Goal: Information Seeking & Learning: Learn about a topic

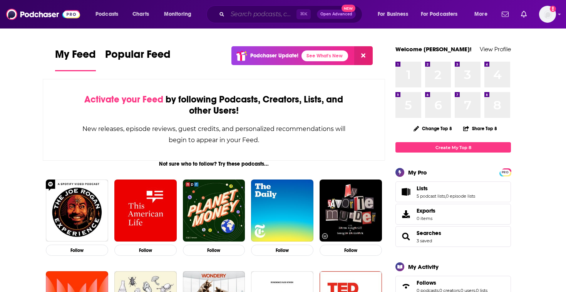
click at [254, 17] on input "Search podcasts, credits, & more..." at bounding box center [261, 14] width 69 height 12
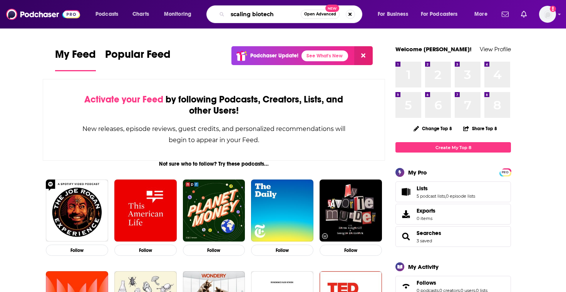
type input "scaling biotech"
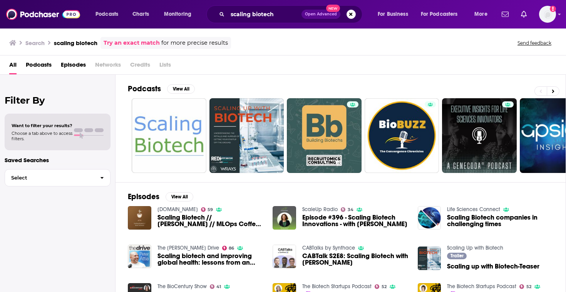
click at [40, 70] on span "Podcasts" at bounding box center [39, 66] width 26 height 16
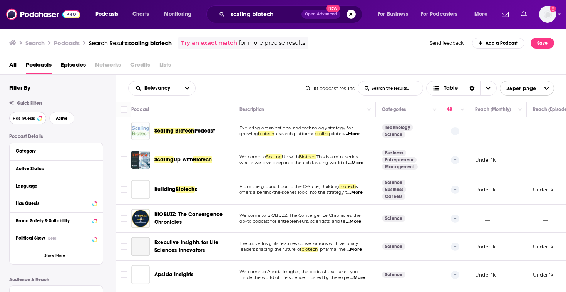
click at [28, 116] on button "Has Guests" at bounding box center [27, 118] width 37 height 12
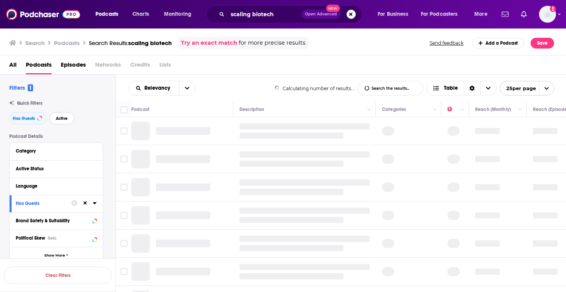
click at [65, 116] on span "Active" at bounding box center [62, 118] width 12 height 4
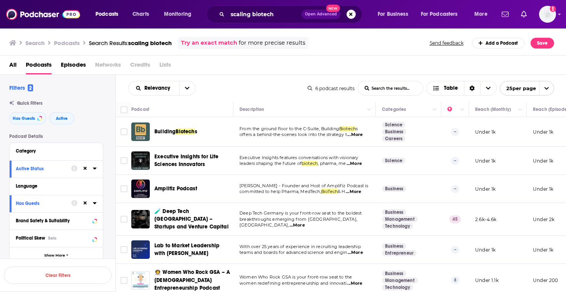
click at [355, 135] on span "...More" at bounding box center [354, 135] width 15 height 6
drag, startPoint x: 173, startPoint y: 133, endPoint x: 525, endPoint y: 0, distance: 376.2
click at [0, 0] on div "Podcasts Charts Monitoring scaling biotech Open Advanced New For Business For P…" at bounding box center [283, 146] width 566 height 292
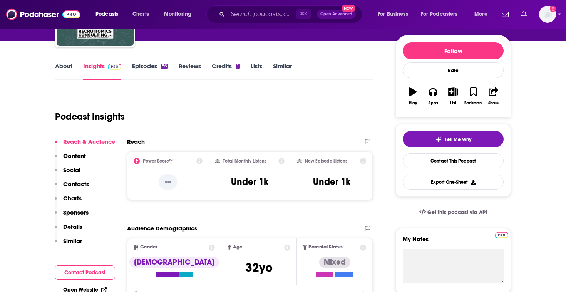
scroll to position [67, 0]
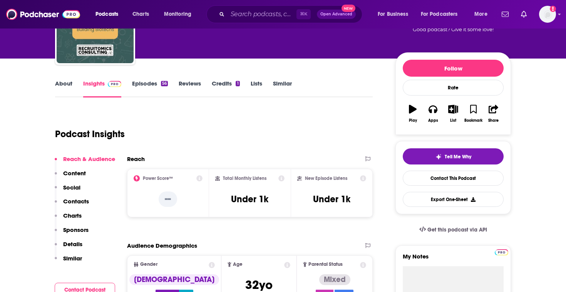
click at [153, 91] on link "Episodes 56" at bounding box center [150, 89] width 36 height 18
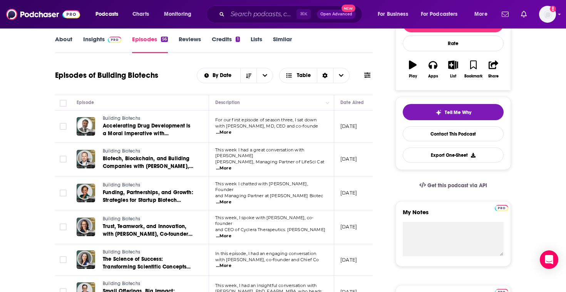
scroll to position [124, 0]
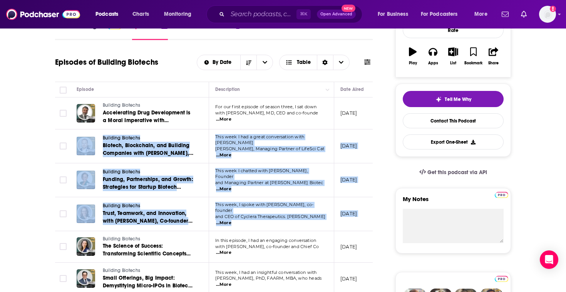
drag, startPoint x: 17, startPoint y: 160, endPoint x: 15, endPoint y: 245, distance: 84.7
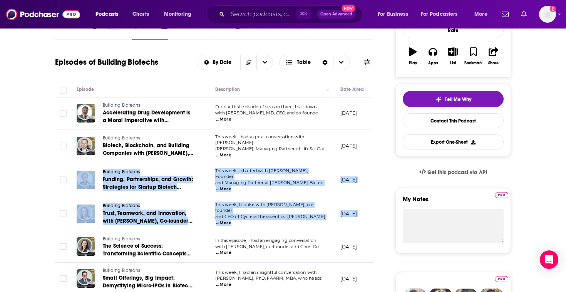
drag, startPoint x: 38, startPoint y: 170, endPoint x: 27, endPoint y: 244, distance: 75.5
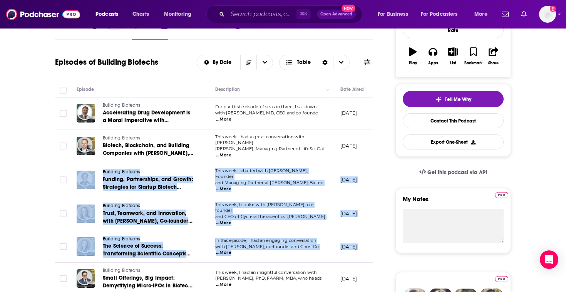
drag, startPoint x: 27, startPoint y: 257, endPoint x: 33, endPoint y: 192, distance: 64.9
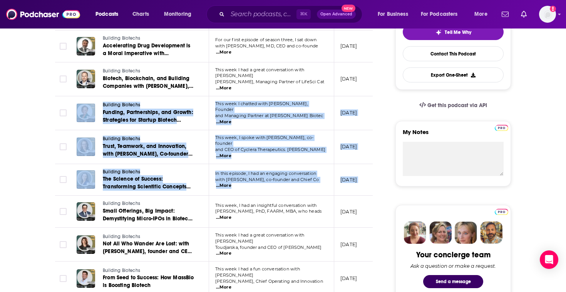
scroll to position [257, 0]
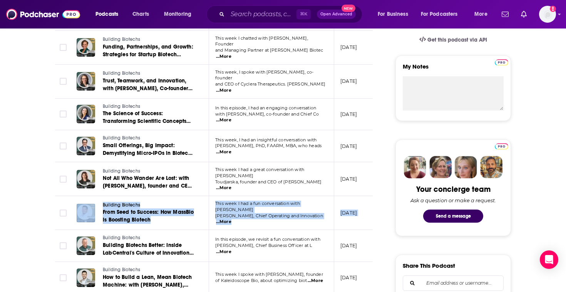
drag, startPoint x: 33, startPoint y: 192, endPoint x: 23, endPoint y: 263, distance: 71.4
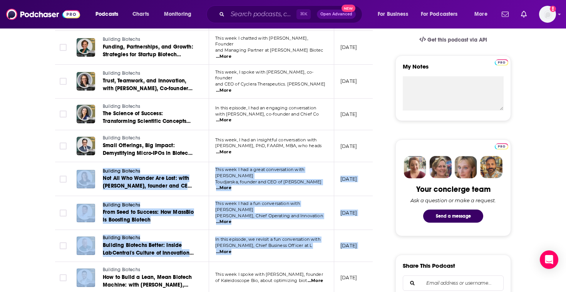
drag, startPoint x: 23, startPoint y: 263, endPoint x: 33, endPoint y: 164, distance: 100.2
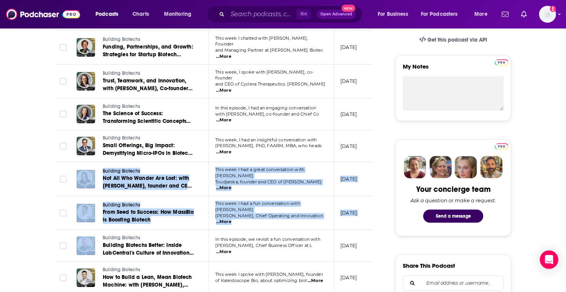
drag, startPoint x: 33, startPoint y: 164, endPoint x: 25, endPoint y: 249, distance: 85.5
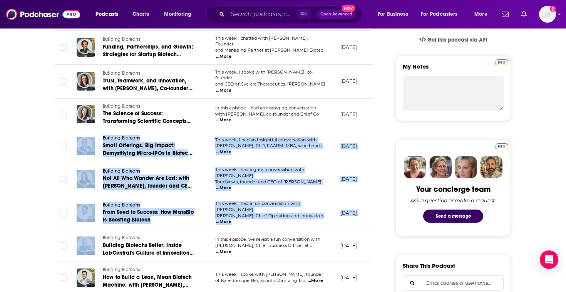
drag, startPoint x: 25, startPoint y: 249, endPoint x: 18, endPoint y: 155, distance: 93.7
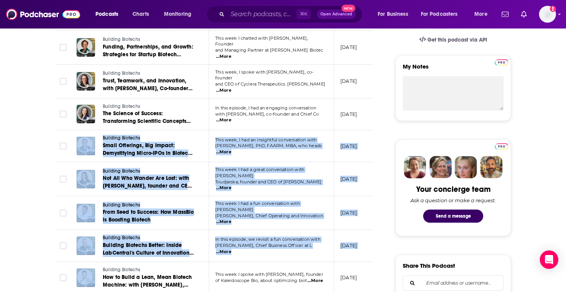
drag, startPoint x: 18, startPoint y: 155, endPoint x: 71, endPoint y: 256, distance: 114.1
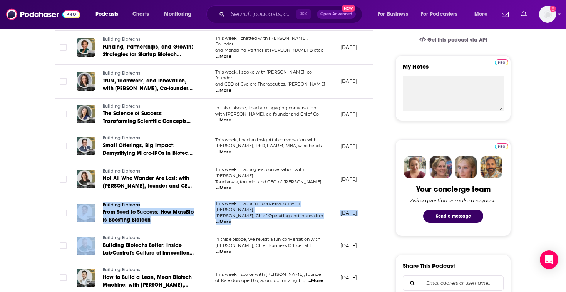
drag, startPoint x: 52, startPoint y: 224, endPoint x: 60, endPoint y: 133, distance: 90.7
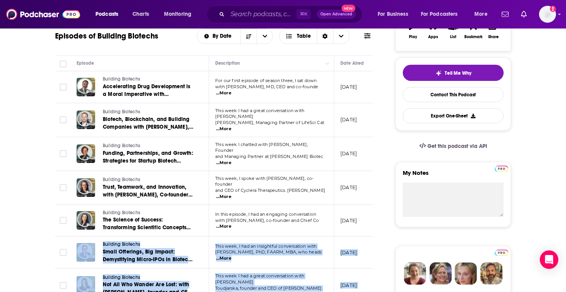
scroll to position [74, 0]
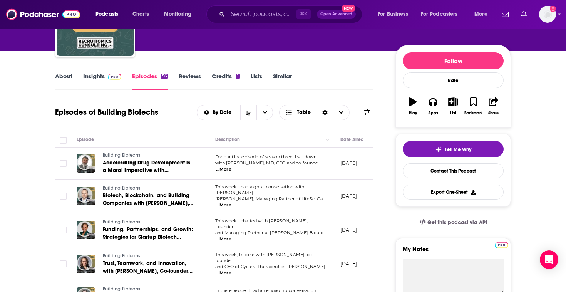
click at [64, 79] on link "About" at bounding box center [63, 81] width 17 height 18
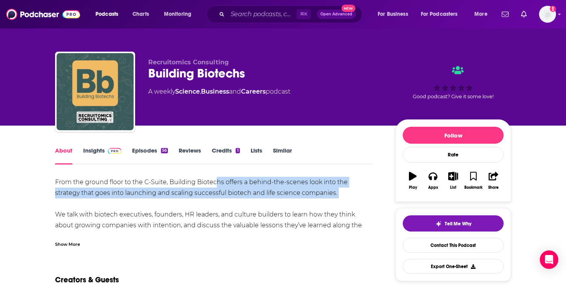
drag, startPoint x: 218, startPoint y: 182, endPoint x: 289, endPoint y: 228, distance: 85.0
click at [289, 228] on div "From the ground floor to the C-Suite, Building Biotechs offers a behind-the-sce…" at bounding box center [213, 209] width 317 height 65
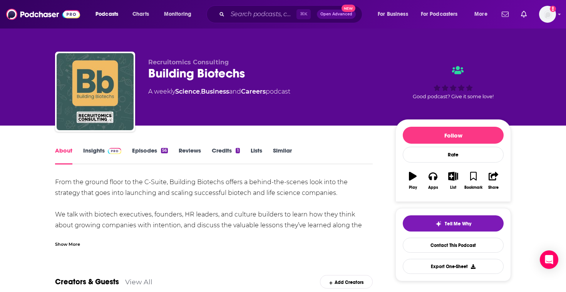
click at [74, 240] on div "Show More" at bounding box center [67, 243] width 25 height 7
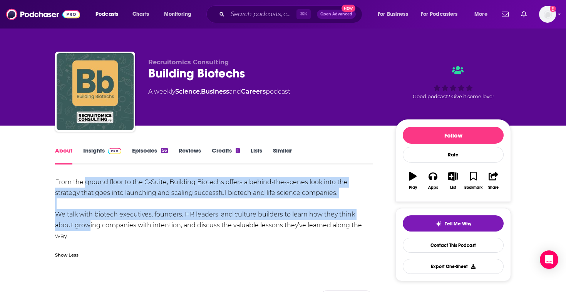
drag, startPoint x: 84, startPoint y: 224, endPoint x: 84, endPoint y: 182, distance: 41.9
click at [84, 182] on div "From the ground floor to the C-Suite, Building Biotechs offers a behind-the-sce…" at bounding box center [213, 209] width 317 height 65
drag, startPoint x: 84, startPoint y: 182, endPoint x: 148, endPoint y: 228, distance: 78.4
click at [148, 228] on div "From the ground floor to the C-Suite, Building Biotechs offers a behind-the-sce…" at bounding box center [213, 209] width 317 height 65
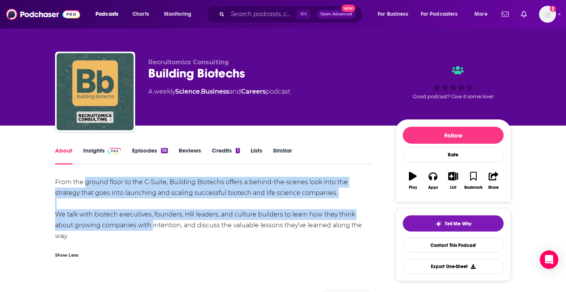
click at [148, 228] on div "From the ground floor to the C-Suite, Building Biotechs offers a behind-the-sce…" at bounding box center [213, 209] width 317 height 65
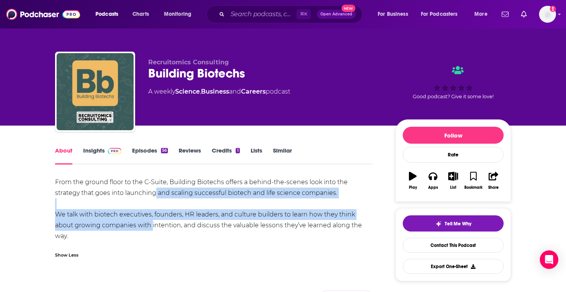
drag, startPoint x: 148, startPoint y: 228, endPoint x: 128, endPoint y: 196, distance: 37.5
click at [128, 196] on div "From the ground floor to the C-Suite, Building Biotechs offers a behind-the-sce…" at bounding box center [213, 209] width 317 height 65
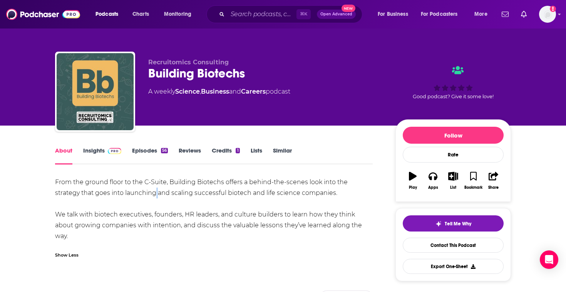
drag, startPoint x: 128, startPoint y: 196, endPoint x: 134, endPoint y: 184, distance: 12.7
click at [132, 187] on div "From the ground floor to the C-Suite, Building Biotechs offers a behind-the-sce…" at bounding box center [213, 209] width 317 height 65
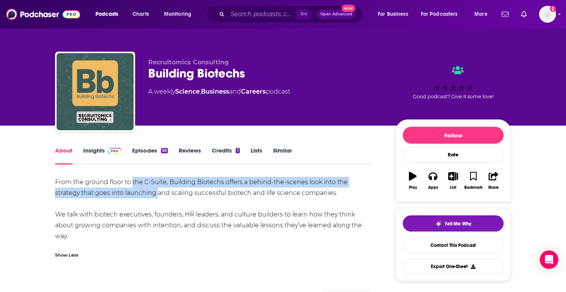
click at [134, 184] on div "From the ground floor to the C-Suite, Building Biotechs offers a behind-the-sce…" at bounding box center [213, 209] width 317 height 65
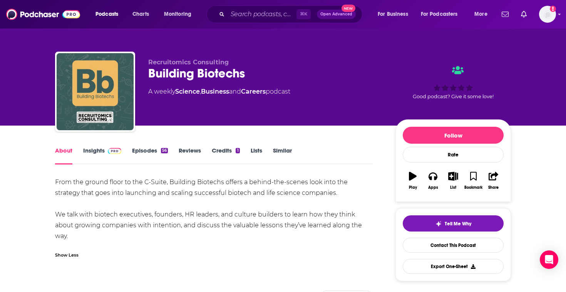
click at [132, 148] on link "Episodes 56" at bounding box center [150, 156] width 36 height 18
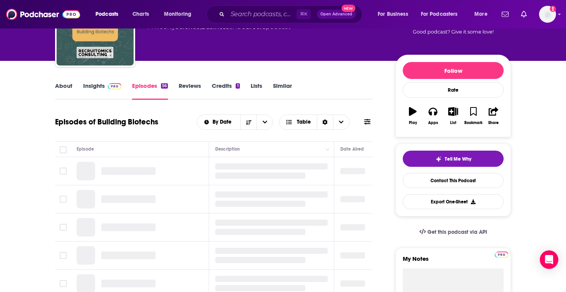
scroll to position [109, 0]
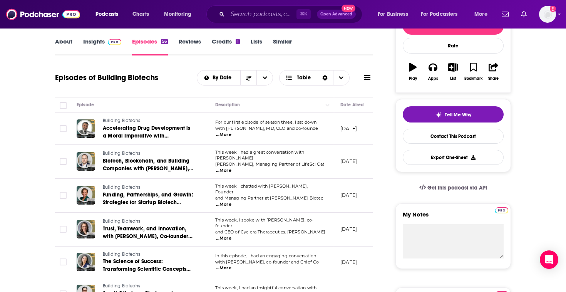
click at [231, 132] on span "...More" at bounding box center [223, 135] width 15 height 6
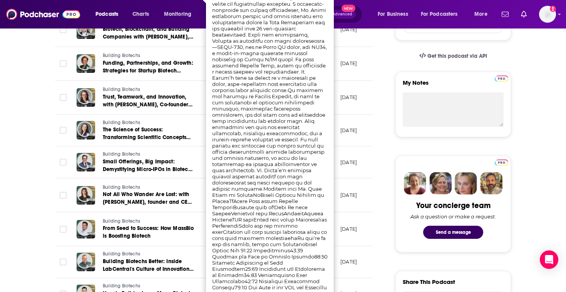
scroll to position [258, 0]
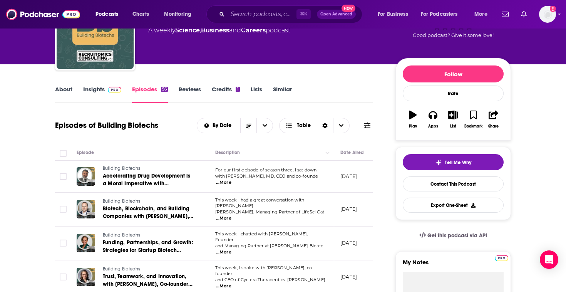
scroll to position [55, 0]
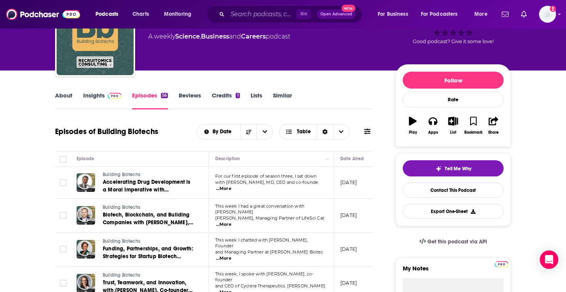
click at [97, 93] on link "Insights" at bounding box center [102, 101] width 38 height 18
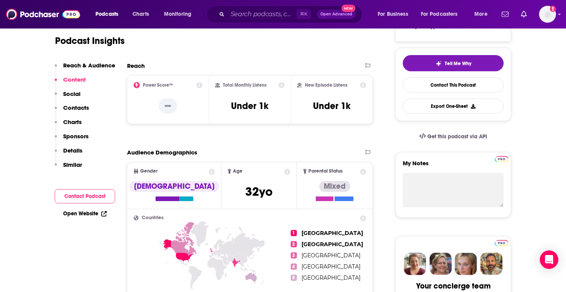
scroll to position [97, 0]
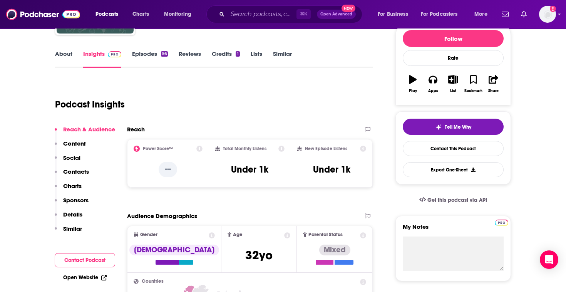
click at [60, 52] on link "About" at bounding box center [63, 59] width 17 height 18
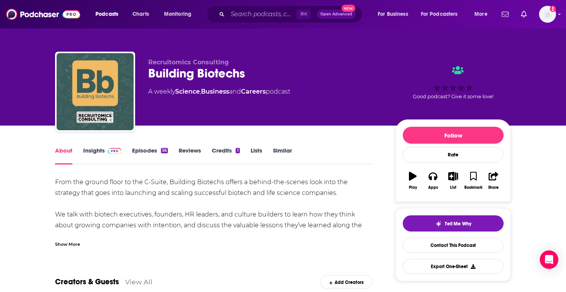
click at [67, 244] on div "Show More" at bounding box center [67, 243] width 25 height 7
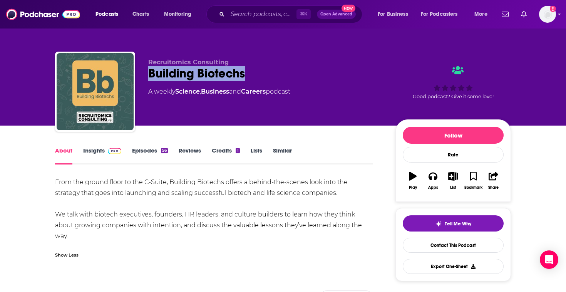
drag, startPoint x: 183, startPoint y: 73, endPoint x: 144, endPoint y: 73, distance: 39.2
click at [144, 73] on div "Recruitomics Consulting Building Biotechs A weekly Science , Business and Caree…" at bounding box center [283, 93] width 456 height 83
copy h1 "Building Biotechs"
click at [94, 160] on link "Insights" at bounding box center [102, 156] width 38 height 18
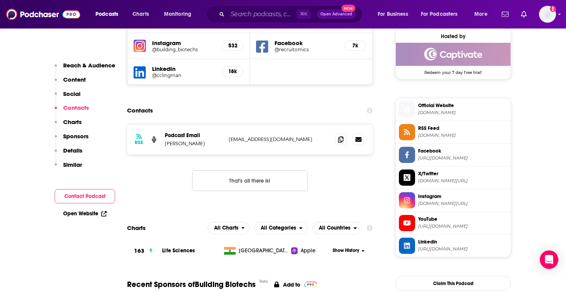
scroll to position [407, 0]
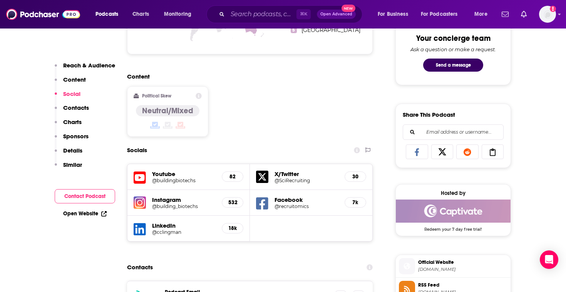
click at [177, 177] on h5 "Youtube" at bounding box center [183, 173] width 63 height 7
click at [170, 176] on h5 "Youtube" at bounding box center [183, 173] width 63 height 7
click at [200, 182] on h5 "@buildingbiotechs" at bounding box center [183, 180] width 63 height 6
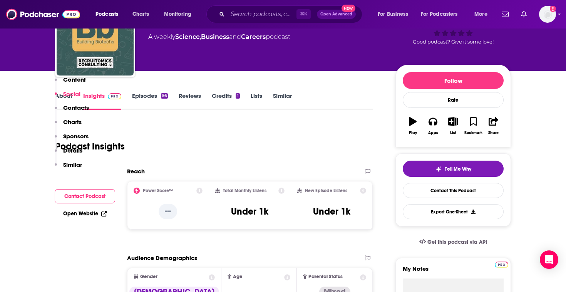
scroll to position [0, 0]
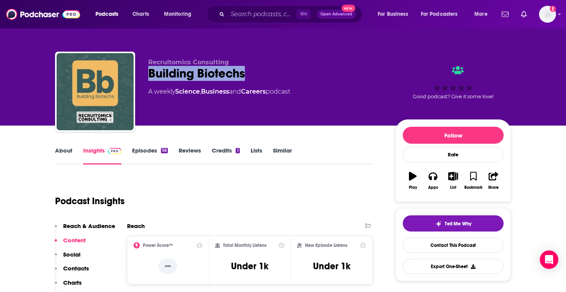
drag, startPoint x: 259, startPoint y: 79, endPoint x: 145, endPoint y: 77, distance: 114.3
click at [145, 77] on div "Recruitomics Consulting Building Biotechs A weekly Science , Business and Caree…" at bounding box center [283, 93] width 456 height 83
copy h2 "Building Biotechs"
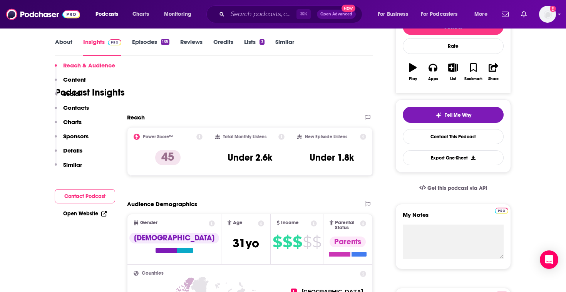
scroll to position [27, 0]
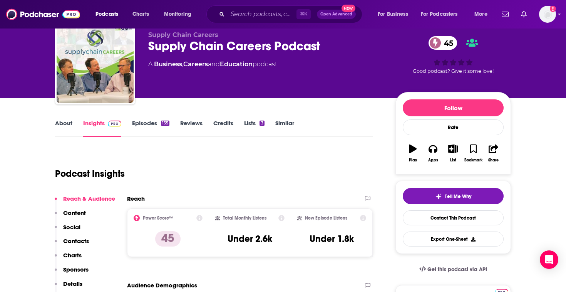
click at [145, 123] on link "Episodes 135" at bounding box center [150, 128] width 37 height 18
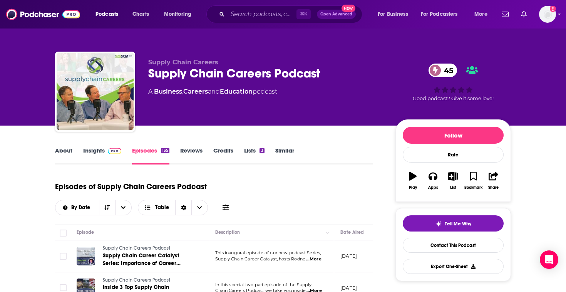
click at [80, 145] on div "About Insights Episodes 135 Reviews Credits Lists 3 Similar" at bounding box center [213, 154] width 317 height 19
click at [67, 155] on link "About" at bounding box center [63, 156] width 17 height 18
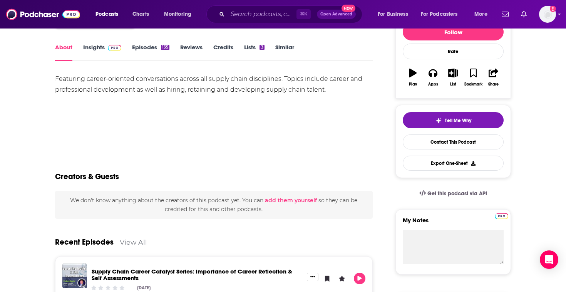
scroll to position [104, 0]
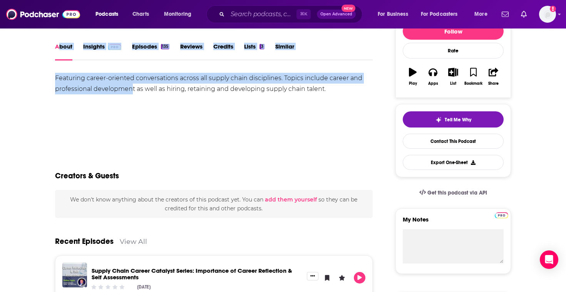
drag, startPoint x: 131, startPoint y: 88, endPoint x: 58, endPoint y: 45, distance: 84.5
click at [143, 45] on link "Episodes 135" at bounding box center [150, 52] width 37 height 18
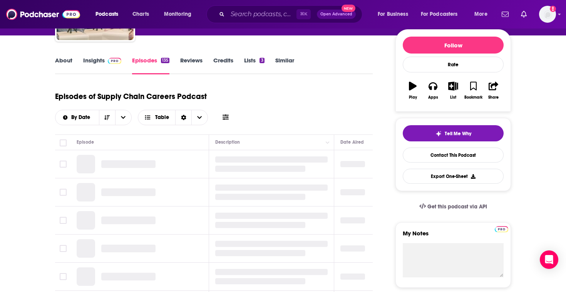
scroll to position [215, 0]
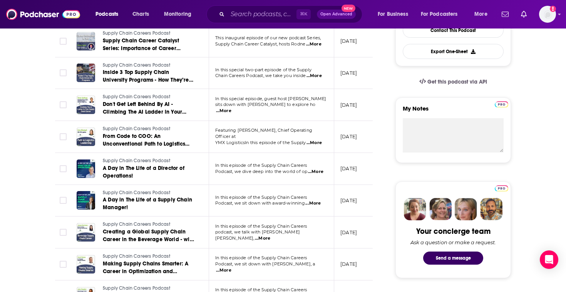
click at [311, 140] on span "...More" at bounding box center [313, 143] width 15 height 6
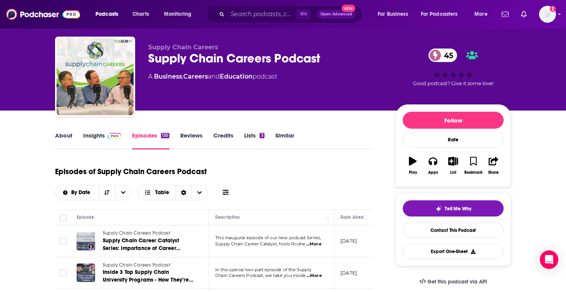
scroll to position [0, 0]
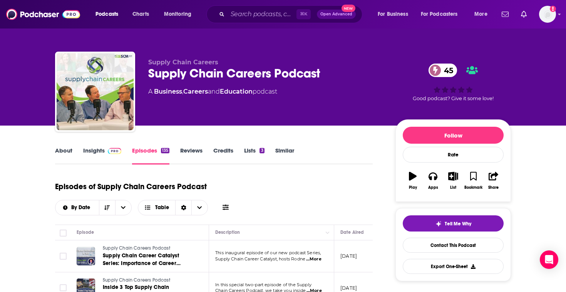
click at [100, 145] on div "About Insights Episodes 135 Reviews Credits Lists 3 Similar" at bounding box center [213, 154] width 317 height 19
click at [100, 152] on link "Insights" at bounding box center [102, 156] width 38 height 18
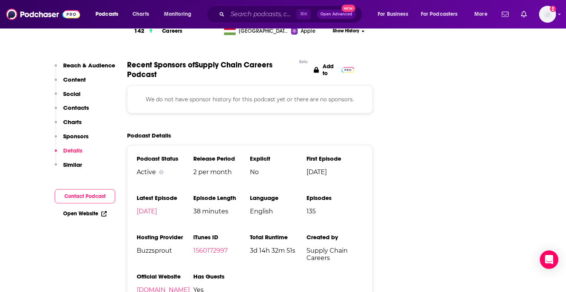
scroll to position [966, 0]
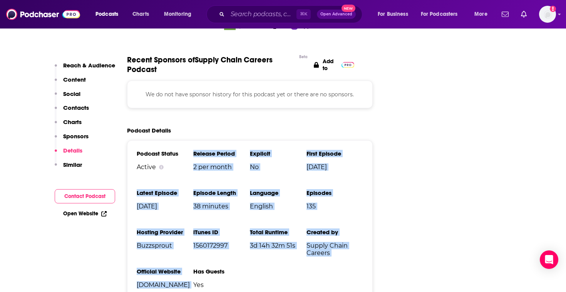
drag, startPoint x: 234, startPoint y: 105, endPoint x: 249, endPoint y: 230, distance: 125.9
click at [249, 230] on div "Podcast Status Active Release Period 2 per month Explicit No First Episode Mar …" at bounding box center [249, 222] width 245 height 164
click at [249, 230] on ul "Podcast Status Active Release Period 2 per month Explicit No First Episode Mar …" at bounding box center [250, 222] width 226 height 145
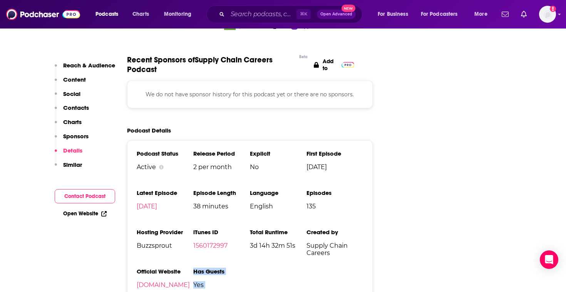
drag, startPoint x: 249, startPoint y: 230, endPoint x: 250, endPoint y: 251, distance: 20.8
click at [250, 251] on ul "Podcast Status Active Release Period 2 per month Explicit No First Episode Mar …" at bounding box center [250, 222] width 226 height 145
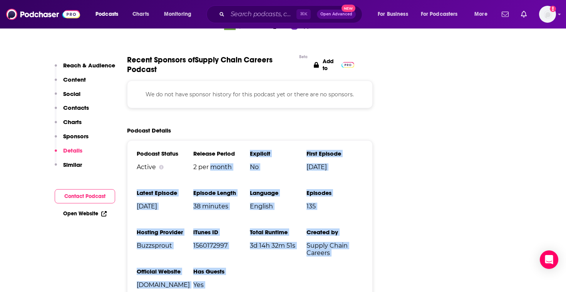
drag, startPoint x: 250, startPoint y: 251, endPoint x: 228, endPoint y: 129, distance: 123.9
click at [228, 150] on ul "Podcast Status Active Release Period 2 per month Explicit No First Episode Mar …" at bounding box center [250, 222] width 226 height 145
click at [160, 281] on link "scmtalent.com" at bounding box center [163, 284] width 53 height 7
click at [230, 189] on li "Episode Length 38 minutes" at bounding box center [221, 202] width 57 height 27
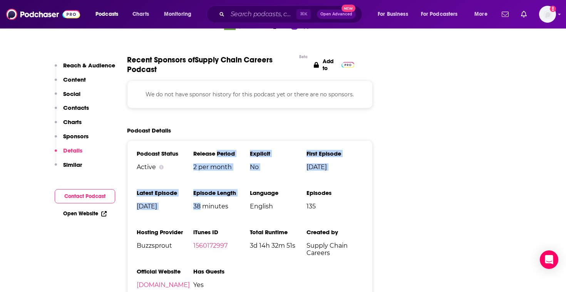
drag, startPoint x: 230, startPoint y: 164, endPoint x: 222, endPoint y: 107, distance: 57.1
click at [222, 140] on div "Podcast Status Active Release Period 2 per month Explicit No First Episode Mar …" at bounding box center [249, 222] width 245 height 164
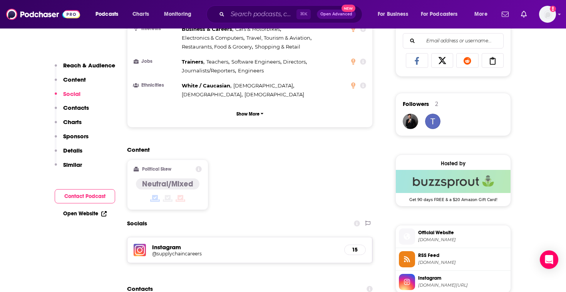
scroll to position [648, 0]
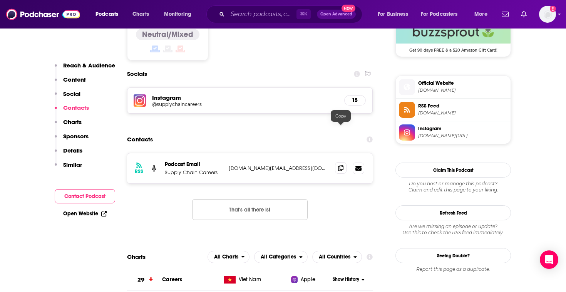
click at [339, 165] on icon at bounding box center [340, 168] width 5 height 6
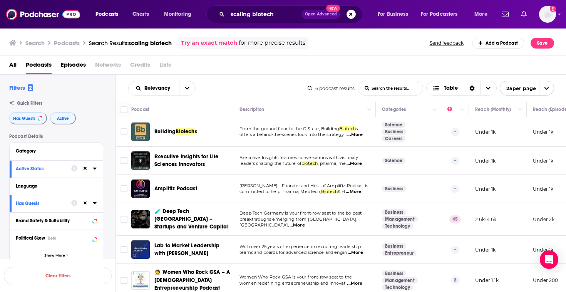
click at [355, 164] on span "...More" at bounding box center [353, 163] width 15 height 6
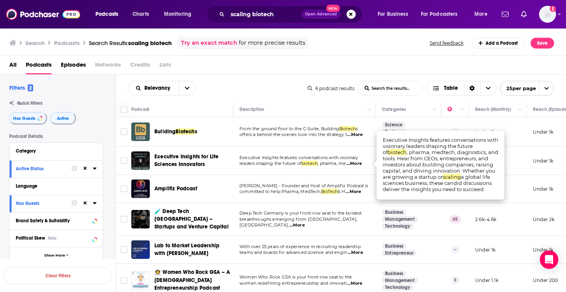
click at [245, 64] on div "All Podcasts Episodes Networks Credits Lists" at bounding box center [284, 66] width 551 height 16
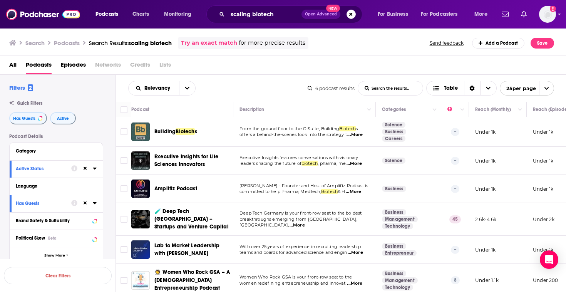
click at [360, 249] on span "...More" at bounding box center [354, 252] width 15 height 6
click at [280, 65] on div "All Podcasts Episodes Networks Credits Lists" at bounding box center [284, 66] width 551 height 16
click at [252, 11] on input "scaling biotech" at bounding box center [264, 14] width 74 height 12
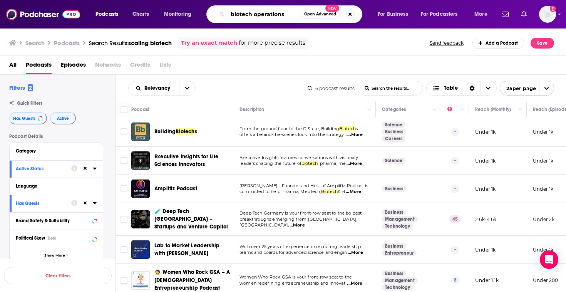
type input "biotech operations"
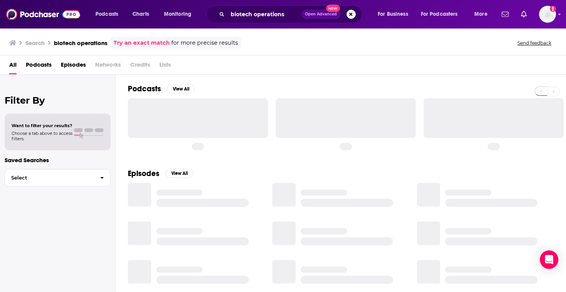
scroll to position [1, 0]
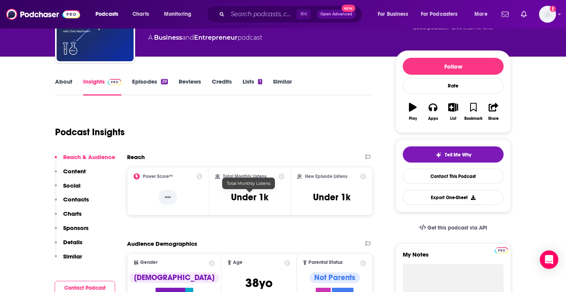
scroll to position [77, 0]
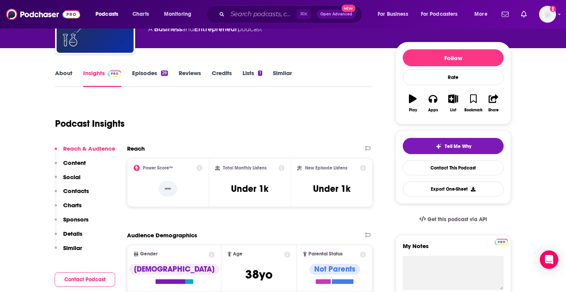
click at [67, 71] on link "About" at bounding box center [63, 78] width 17 height 18
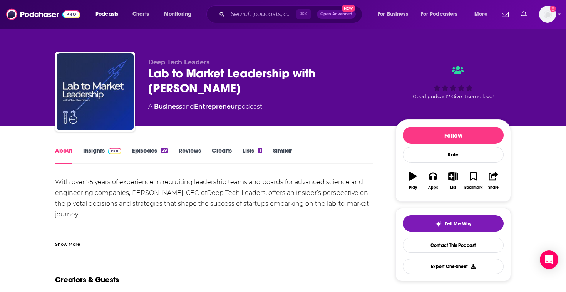
drag, startPoint x: 149, startPoint y: 189, endPoint x: 190, endPoint y: 217, distance: 50.1
click at [70, 236] on div "Show More" at bounding box center [213, 240] width 317 height 13
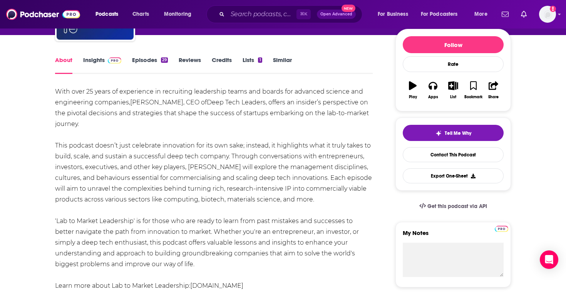
scroll to position [91, 0]
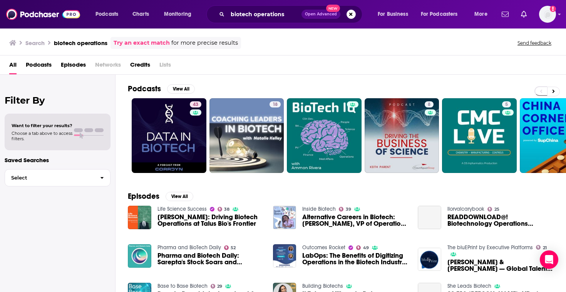
scroll to position [1, 0]
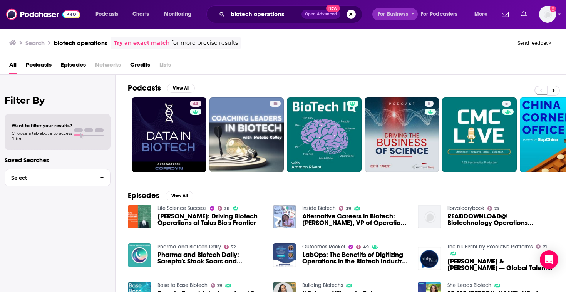
drag, startPoint x: 386, startPoint y: 144, endPoint x: 416, endPoint y: 11, distance: 136.5
click at [0, 0] on div "Podcasts Charts Monitoring biotech operations Open Advanced New For Business Fo…" at bounding box center [283, 146] width 566 height 292
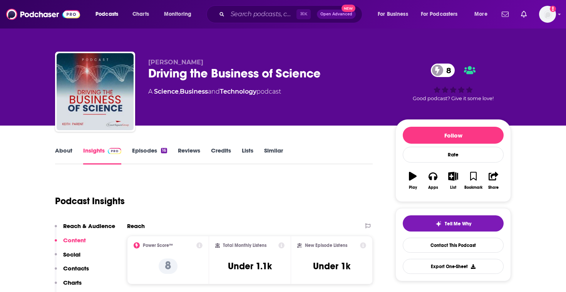
click at [134, 158] on link "Episodes 16" at bounding box center [149, 156] width 35 height 18
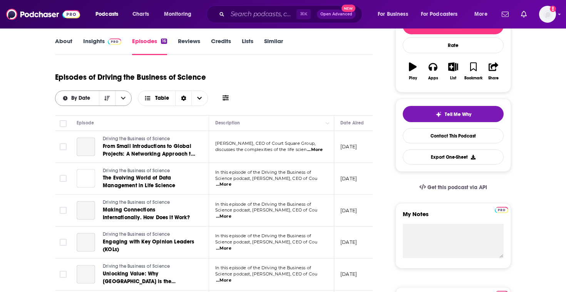
scroll to position [107, 0]
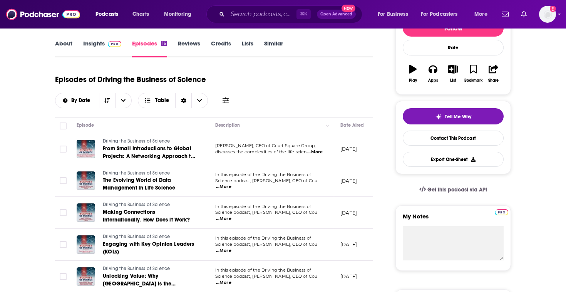
click at [316, 155] on span "...More" at bounding box center [314, 152] width 15 height 6
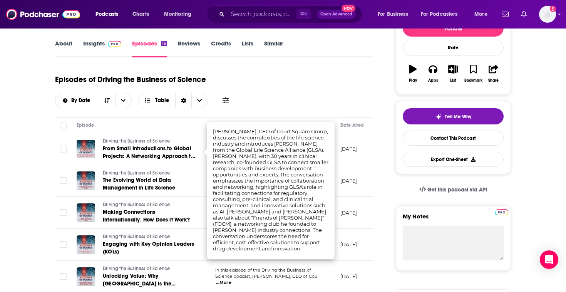
click at [70, 43] on link "About" at bounding box center [63, 49] width 17 height 18
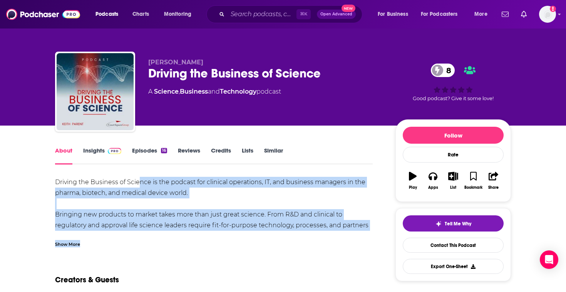
drag, startPoint x: 138, startPoint y: 184, endPoint x: 175, endPoint y: 249, distance: 74.4
click at [235, 226] on div "Driving the Business of Science is the podcast for clinical operations, IT, and…" at bounding box center [213, 241] width 317 height 129
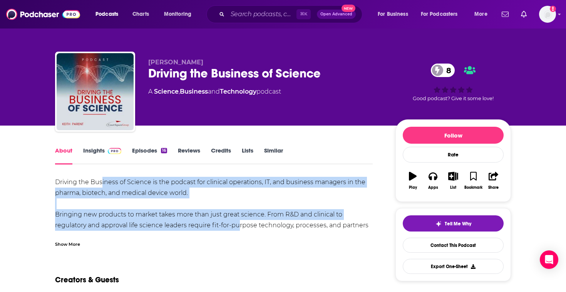
drag, startPoint x: 235, startPoint y: 226, endPoint x: 102, endPoint y: 184, distance: 139.8
click at [102, 184] on div "Driving the Business of Science is the podcast for clinical operations, IT, and…" at bounding box center [213, 241] width 317 height 129
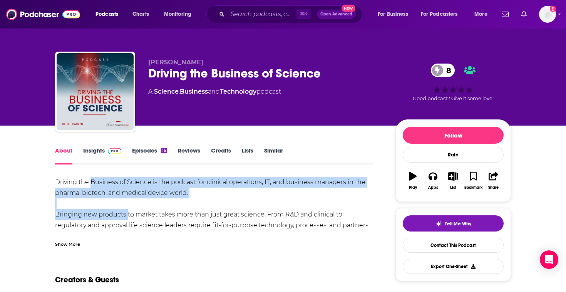
drag, startPoint x: 102, startPoint y: 184, endPoint x: 115, endPoint y: 212, distance: 31.7
click at [115, 212] on div "Driving the Business of Science is the podcast for clinical operations, IT, and…" at bounding box center [213, 241] width 317 height 129
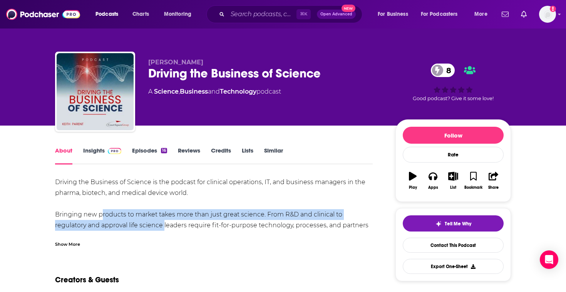
drag, startPoint x: 115, startPoint y: 212, endPoint x: 165, endPoint y: 227, distance: 52.2
click at [162, 227] on div "Driving the Business of Science is the podcast for clinical operations, IT, and…" at bounding box center [213, 241] width 317 height 129
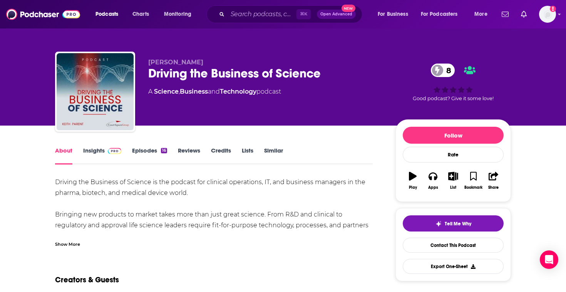
click at [82, 238] on div "Show More" at bounding box center [213, 240] width 317 height 13
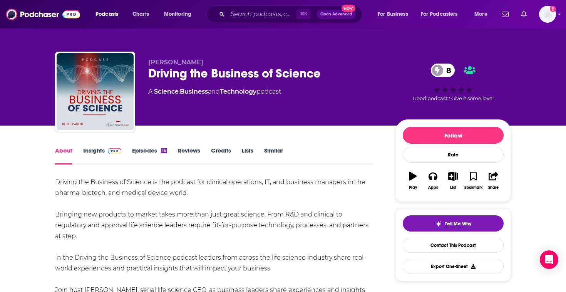
drag, startPoint x: 123, startPoint y: 239, endPoint x: 125, endPoint y: 189, distance: 50.4
click at [125, 189] on div "Driving the Business of Science is the podcast for clinical operations, IT, and…" at bounding box center [213, 241] width 317 height 129
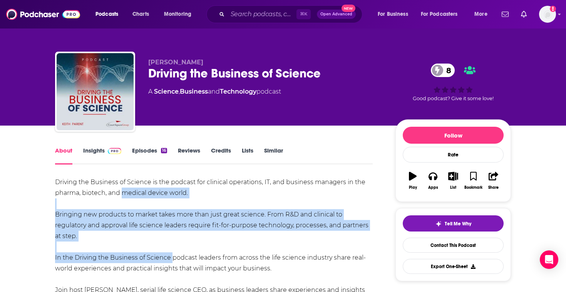
drag, startPoint x: 125, startPoint y: 189, endPoint x: 152, endPoint y: 254, distance: 71.1
click at [152, 254] on div "Driving the Business of Science is the podcast for clinical operations, IT, and…" at bounding box center [213, 241] width 317 height 129
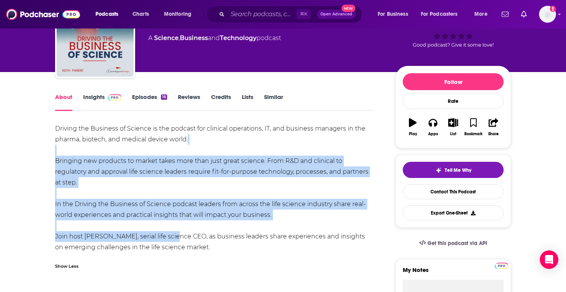
drag, startPoint x: 165, startPoint y: 235, endPoint x: 250, endPoint y: 143, distance: 125.8
click at [252, 143] on div "Driving the Business of Science is the podcast for clinical operations, IT, and…" at bounding box center [213, 187] width 317 height 129
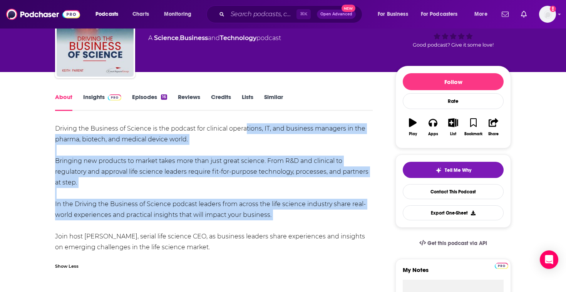
drag, startPoint x: 244, startPoint y: 130, endPoint x: 184, endPoint y: 230, distance: 117.0
click at [186, 226] on div "Driving the Business of Science is the podcast for clinical operations, IT, and…" at bounding box center [213, 187] width 317 height 129
click at [180, 214] on div "Driving the Business of Science is the podcast for clinical operations, IT, and…" at bounding box center [213, 187] width 317 height 129
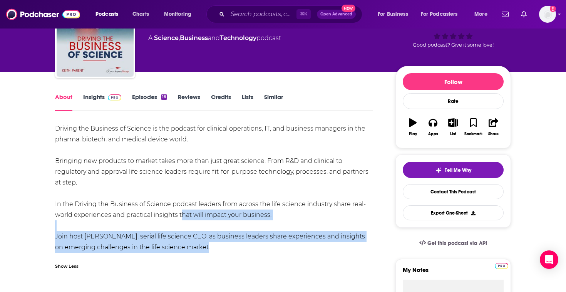
drag, startPoint x: 180, startPoint y: 214, endPoint x: 177, endPoint y: 245, distance: 31.2
click at [177, 245] on div "Driving the Business of Science is the podcast for clinical operations, IT, and…" at bounding box center [213, 187] width 317 height 129
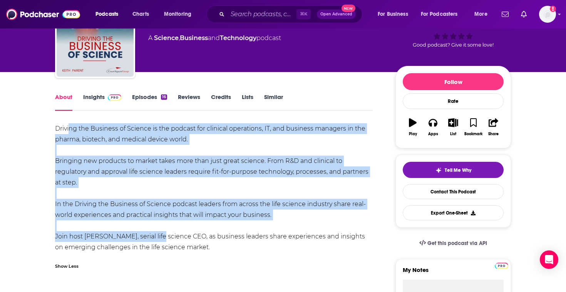
drag, startPoint x: 70, startPoint y: 132, endPoint x: 159, endPoint y: 237, distance: 136.8
click at [159, 237] on div "Driving the Business of Science is the podcast for clinical operations, IT, and…" at bounding box center [213, 187] width 317 height 129
click at [90, 95] on link "Insights" at bounding box center [102, 102] width 38 height 18
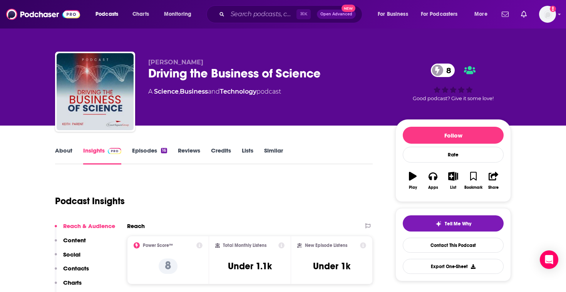
click at [138, 149] on link "Episodes 16" at bounding box center [149, 156] width 35 height 18
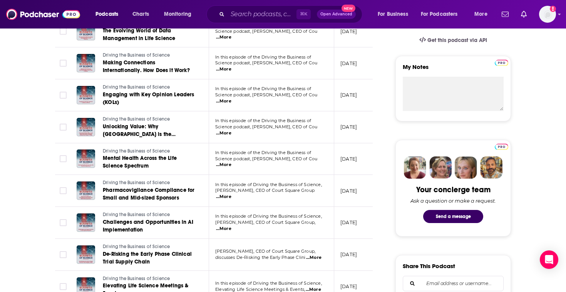
scroll to position [258, 0]
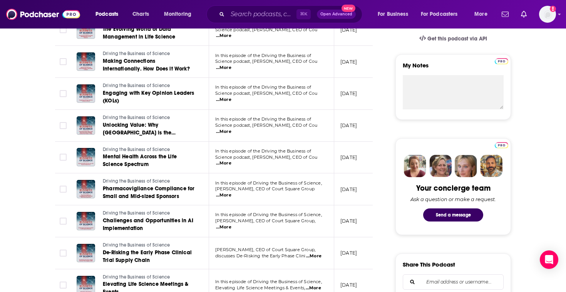
click at [231, 65] on span "...More" at bounding box center [223, 68] width 15 height 6
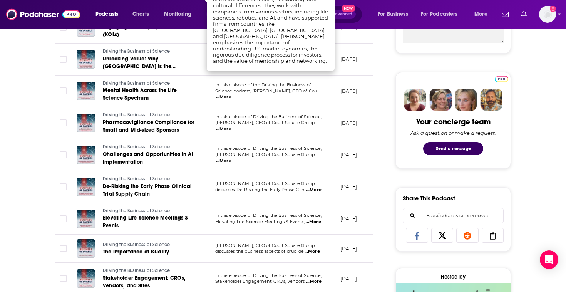
scroll to position [325, 0]
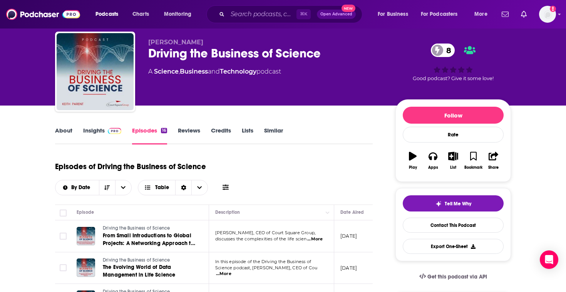
scroll to position [20, 0]
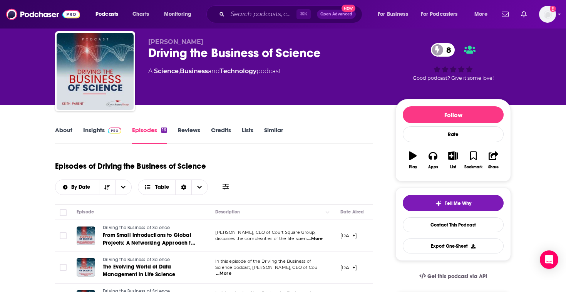
click at [100, 133] on link "Insights" at bounding box center [102, 135] width 38 height 18
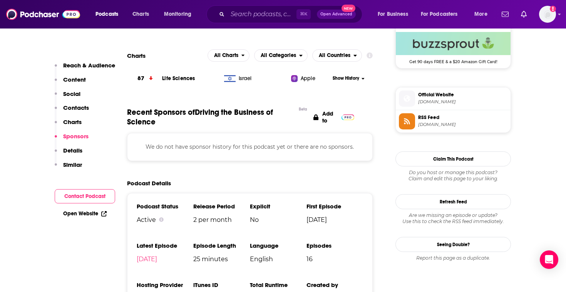
scroll to position [429, 0]
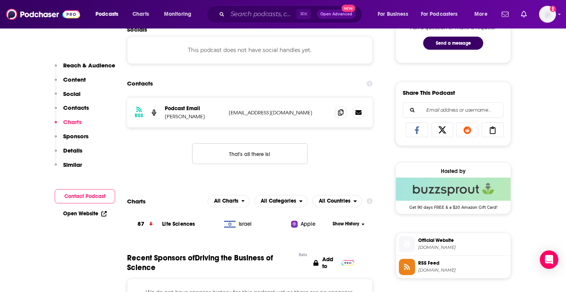
drag, startPoint x: 314, startPoint y: 110, endPoint x: 250, endPoint y: 113, distance: 63.2
click at [250, 113] on p "struninr@courtsquaregroup.com" at bounding box center [279, 112] width 100 height 7
copy p "courtsquaregroup.com"
click at [219, 118] on p "Keith Parent" at bounding box center [194, 116] width 58 height 7
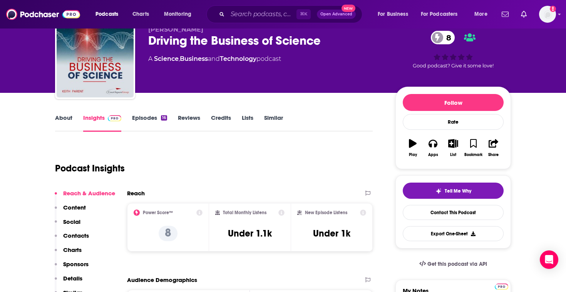
scroll to position [0, 0]
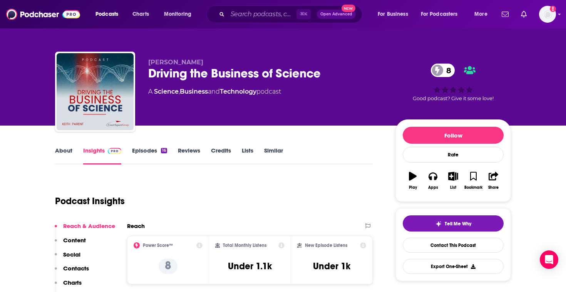
click at [146, 154] on link "Episodes 16" at bounding box center [149, 156] width 35 height 18
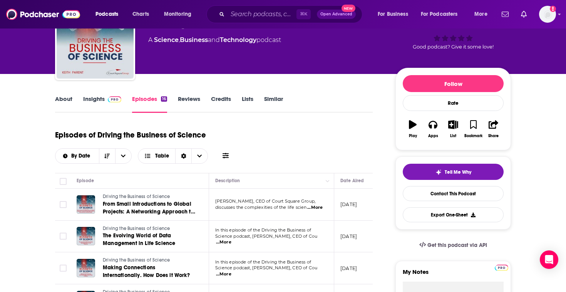
scroll to position [53, 0]
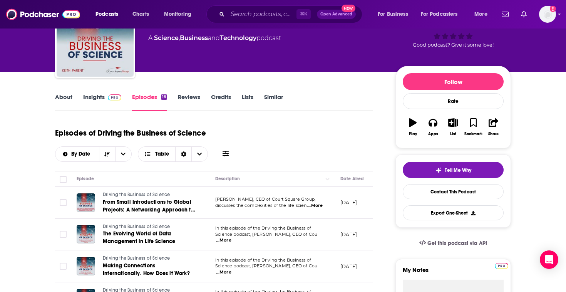
click at [71, 104] on link "About" at bounding box center [63, 102] width 17 height 18
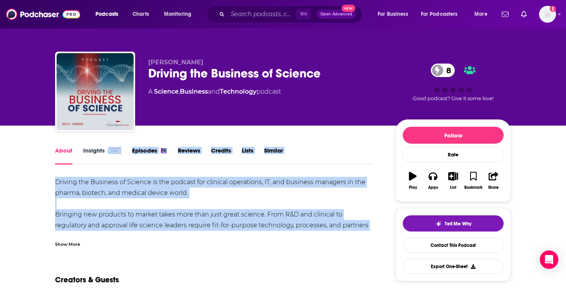
drag, startPoint x: 130, startPoint y: 168, endPoint x: 160, endPoint y: 237, distance: 75.6
click at [160, 237] on div "Show More" at bounding box center [213, 240] width 317 height 13
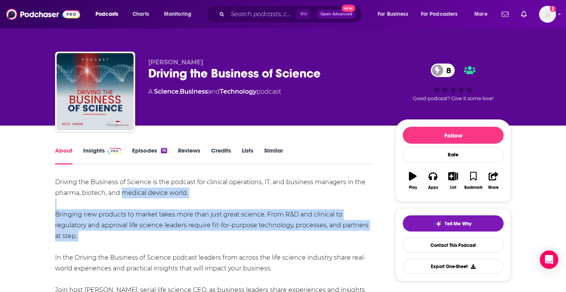
drag, startPoint x: 160, startPoint y: 237, endPoint x: 143, endPoint y: 189, distance: 51.1
click at [143, 189] on div "Driving the Business of Science is the podcast for clinical operations, IT, and…" at bounding box center [213, 241] width 317 height 129
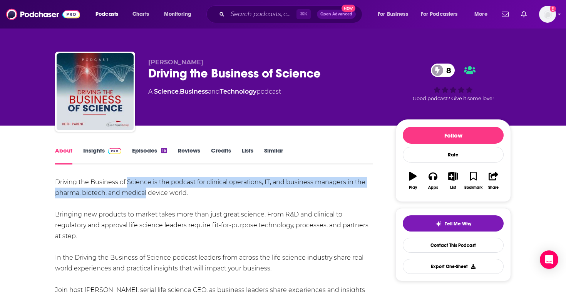
drag, startPoint x: 143, startPoint y: 189, endPoint x: 142, endPoint y: 182, distance: 6.9
click at [142, 182] on div "Driving the Business of Science is the podcast for clinical operations, IT, and…" at bounding box center [213, 241] width 317 height 129
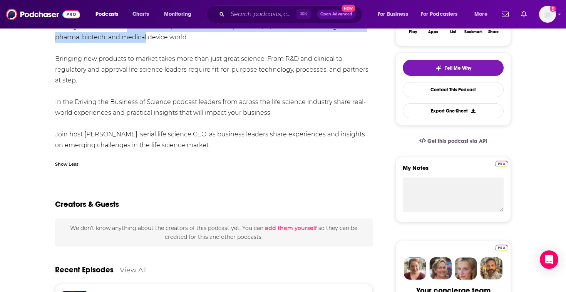
scroll to position [82, 0]
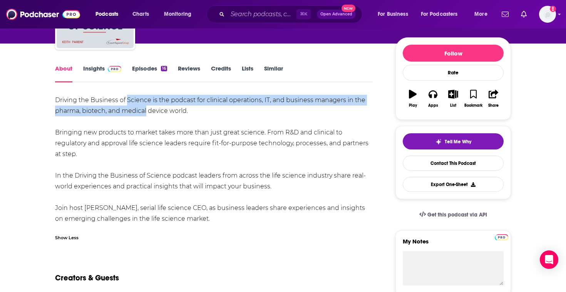
click at [100, 68] on link "Insights" at bounding box center [102, 74] width 38 height 18
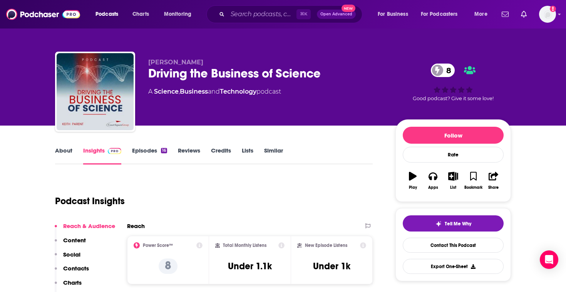
click at [143, 151] on link "Episodes 16" at bounding box center [149, 156] width 35 height 18
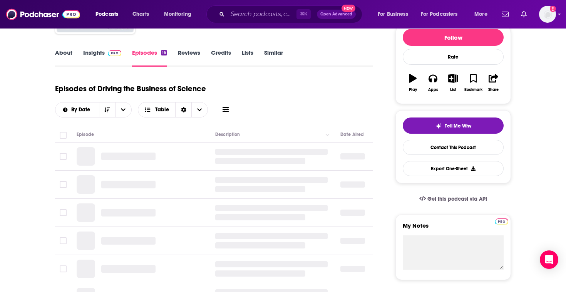
scroll to position [137, 0]
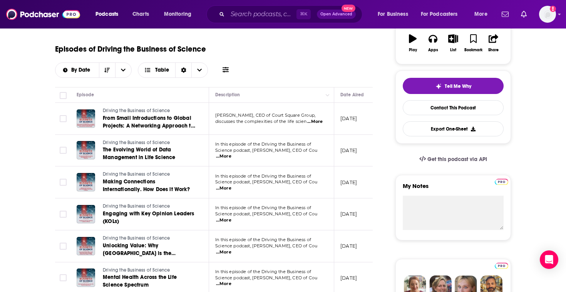
click at [320, 122] on span "...More" at bounding box center [314, 121] width 15 height 6
drag, startPoint x: 216, startPoint y: 48, endPoint x: 98, endPoint y: 49, distance: 118.5
click at [98, 49] on div "Episodes of Driving the Business of Science By Date Table" at bounding box center [213, 58] width 317 height 38
copy h1 "Driving the Business of Science"
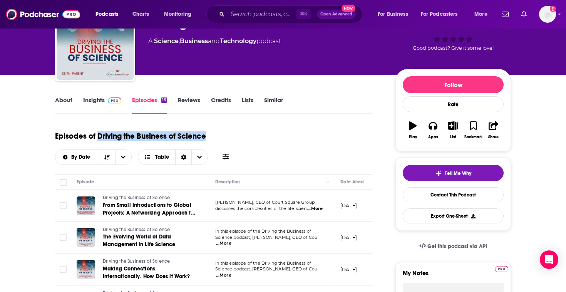
scroll to position [0, 0]
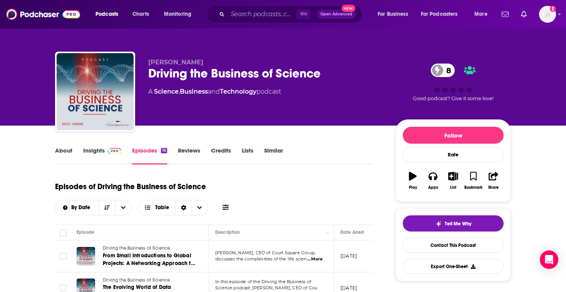
click at [91, 147] on link "Insights" at bounding box center [102, 156] width 38 height 18
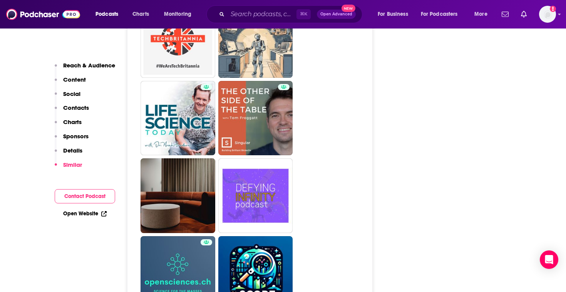
scroll to position [1067, 0]
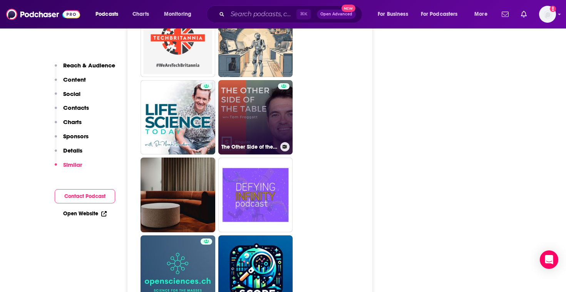
click at [264, 112] on link "The Other Side of the Table" at bounding box center [255, 117] width 75 height 75
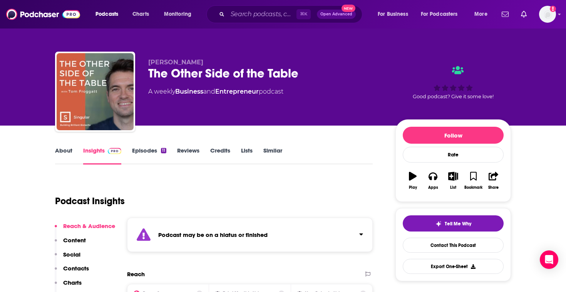
type input "https://www.podchaser.com/podcasts/driving-the-business-of-scienc-5976122"
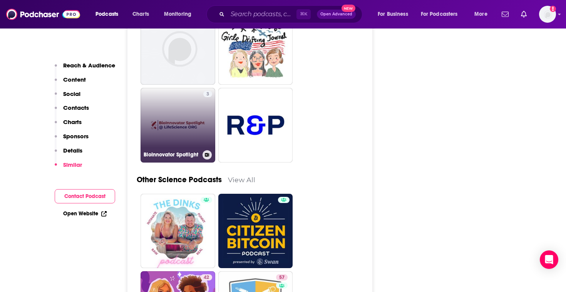
scroll to position [1839, 0]
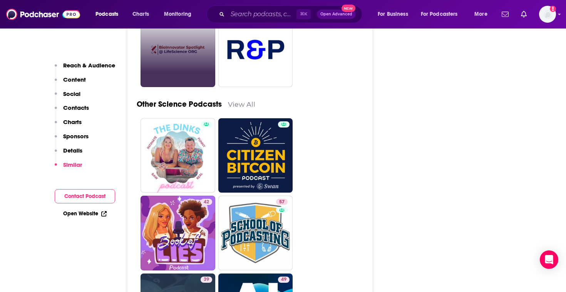
drag, startPoint x: 248, startPoint y: 190, endPoint x: 471, endPoint y: 0, distance: 293.6
click at [0, 0] on div "Podcasts Charts Monitoring ⌘ K Open Advanced New For Business For Podcasters Mo…" at bounding box center [283, 19] width 566 height 3716
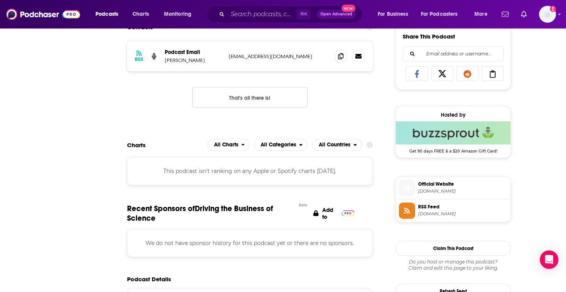
scroll to position [0, 0]
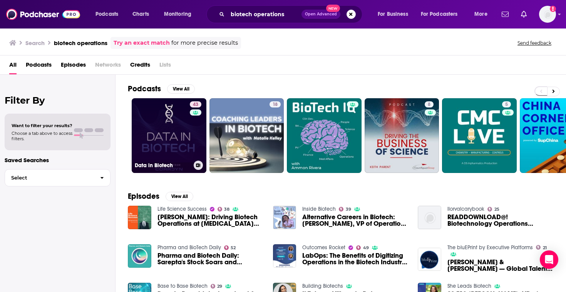
scroll to position [1, 0]
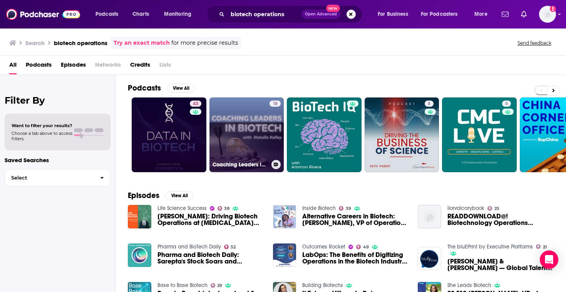
click at [245, 137] on link "18 Coaching Leaders in Biotech" at bounding box center [246, 134] width 75 height 75
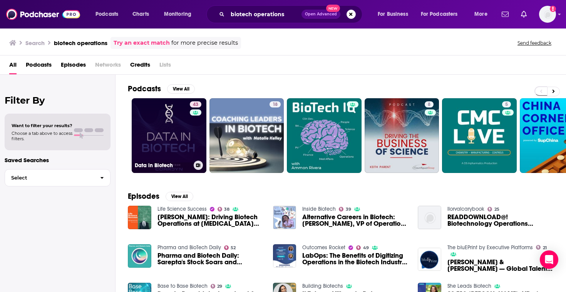
click at [170, 138] on link "43 Data in Biotech" at bounding box center [169, 135] width 75 height 75
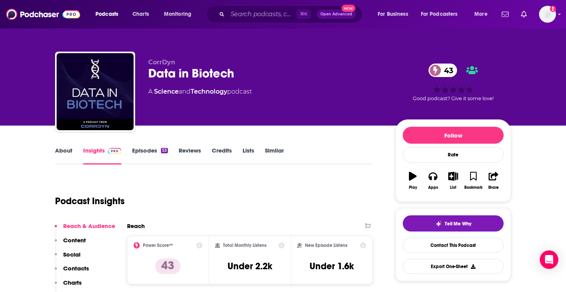
click at [70, 152] on link "About" at bounding box center [63, 156] width 17 height 18
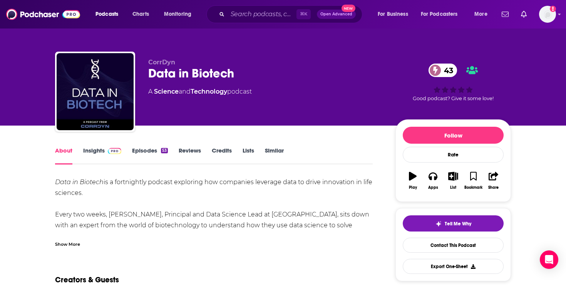
click at [71, 240] on div "Show More" at bounding box center [67, 243] width 25 height 7
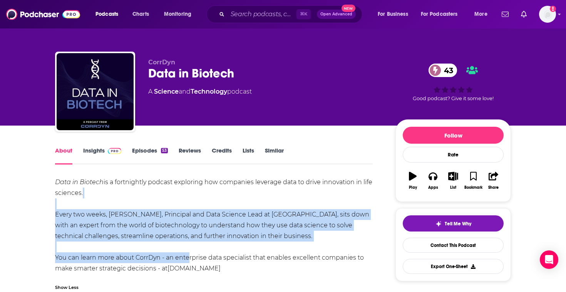
drag, startPoint x: 105, startPoint y: 201, endPoint x: 187, endPoint y: 256, distance: 99.0
click at [187, 256] on div "Data in Biotech is a fortnightly podcast exploring how companies leverage data …" at bounding box center [213, 225] width 317 height 97
click at [155, 227] on div "Data in Biotech is a fortnightly podcast exploring how companies leverage data …" at bounding box center [213, 225] width 317 height 97
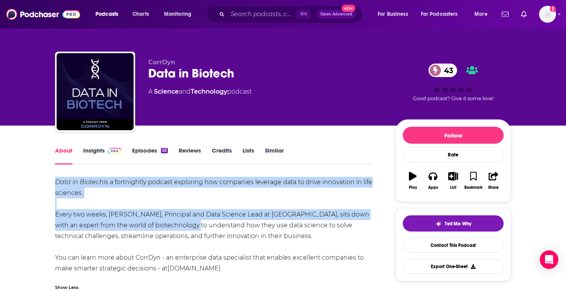
drag, startPoint x: 155, startPoint y: 227, endPoint x: 91, endPoint y: 176, distance: 81.3
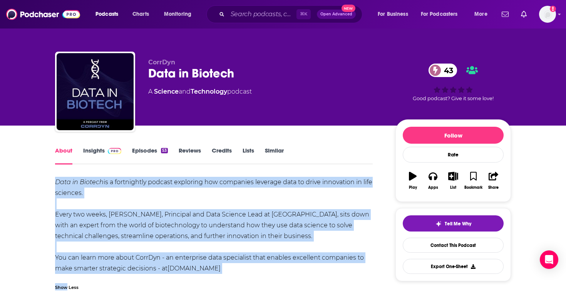
drag, startPoint x: 91, startPoint y: 176, endPoint x: 74, endPoint y: 281, distance: 106.4
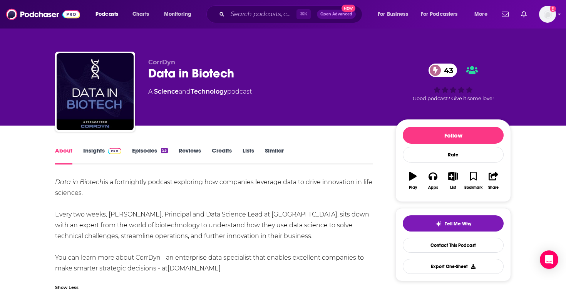
click at [101, 274] on div "Data in Biotech is a fortnightly podcast exploring how companies leverage data …" at bounding box center [213, 236] width 317 height 118
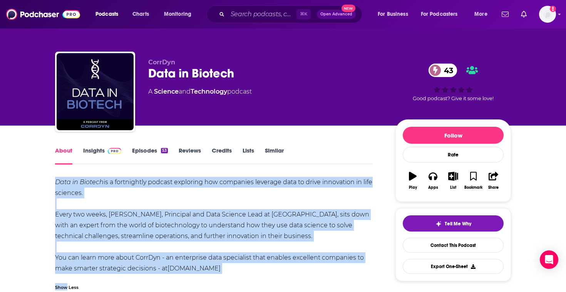
drag, startPoint x: 101, startPoint y: 274, endPoint x: 61, endPoint y: 184, distance: 97.8
click at [61, 184] on div "Data in Biotech is a fortnightly podcast exploring how companies leverage data …" at bounding box center [213, 236] width 317 height 118
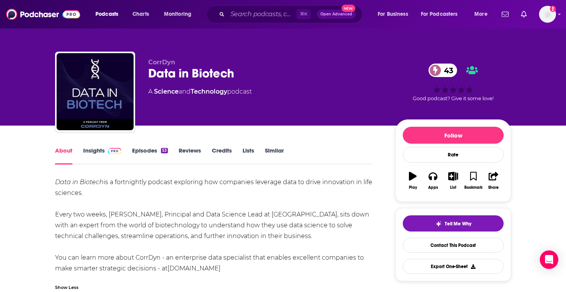
click at [63, 187] on div "Data in Biotech is a fortnightly podcast exploring how companies leverage data …" at bounding box center [213, 225] width 317 height 97
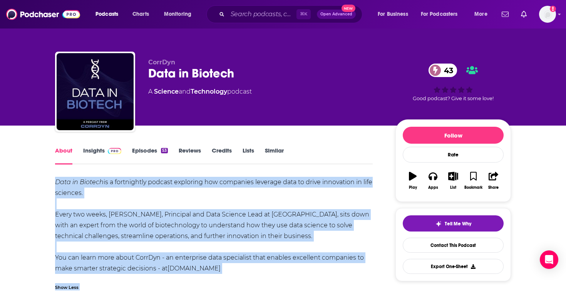
drag, startPoint x: 63, startPoint y: 187, endPoint x: 202, endPoint y: 289, distance: 171.7
click at [200, 288] on div "Data in Biotech is a fortnightly podcast exploring how companies leverage data …" at bounding box center [213, 236] width 317 height 118
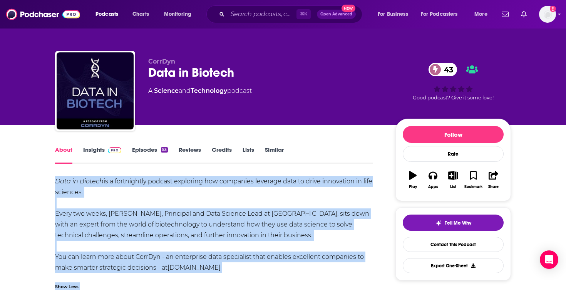
click at [140, 156] on link "Episodes 53" at bounding box center [150, 155] width 36 height 18
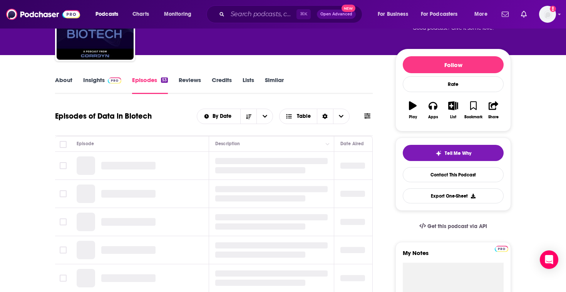
scroll to position [127, 0]
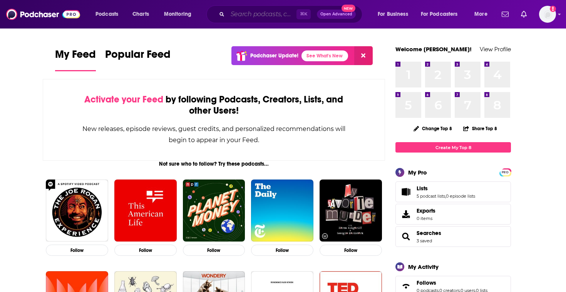
click at [259, 19] on input "Search podcasts, credits, & more..." at bounding box center [261, 14] width 69 height 12
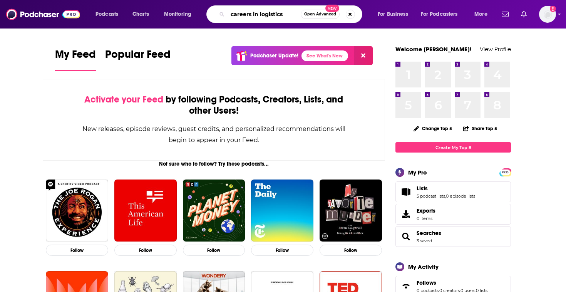
type input "careers in logistics"
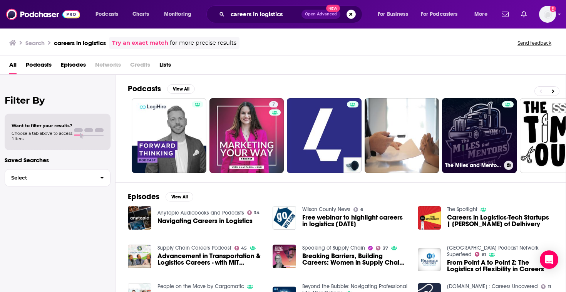
click at [487, 144] on link "The Miles and Mentors Trucking Podcast" at bounding box center [479, 135] width 75 height 75
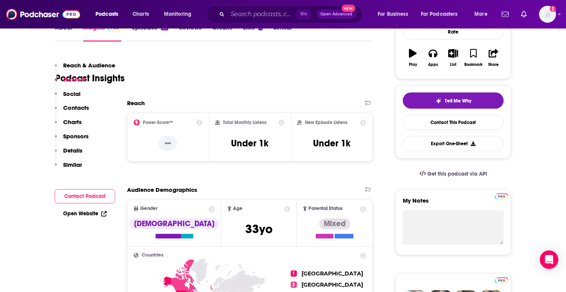
scroll to position [82, 0]
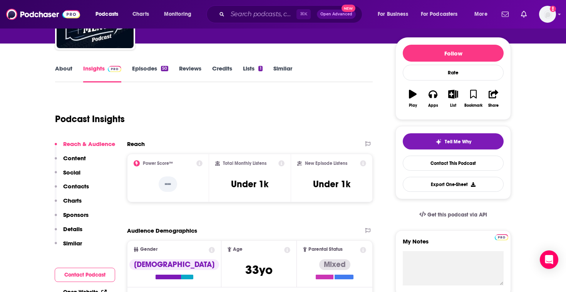
click at [71, 77] on link "About" at bounding box center [63, 74] width 17 height 18
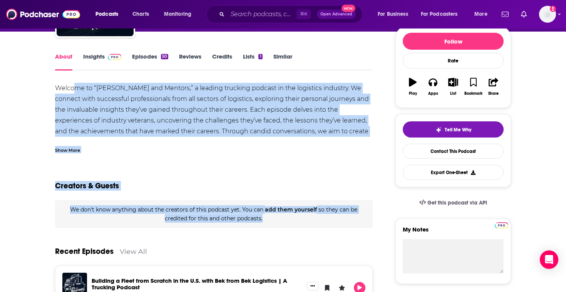
scroll to position [97, 0]
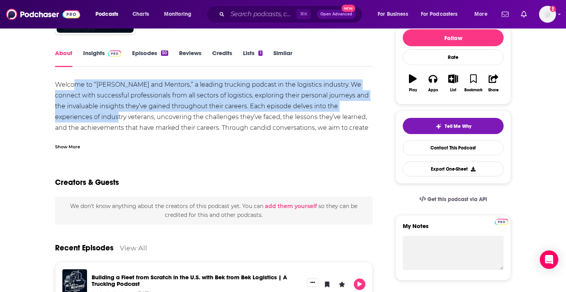
drag, startPoint x: 74, startPoint y: 185, endPoint x: 80, endPoint y: 152, distance: 34.0
click at [67, 112] on div "Welcome to “[PERSON_NAME] and Mentors,” a leading trucking podcast in the logis…" at bounding box center [213, 122] width 317 height 86
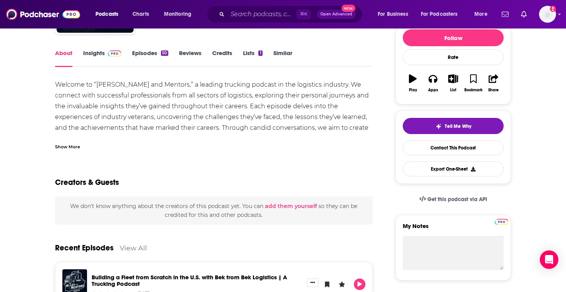
click at [101, 220] on div "We don't know anything about the creators of this podcast yet . You can add the…" at bounding box center [213, 210] width 317 height 28
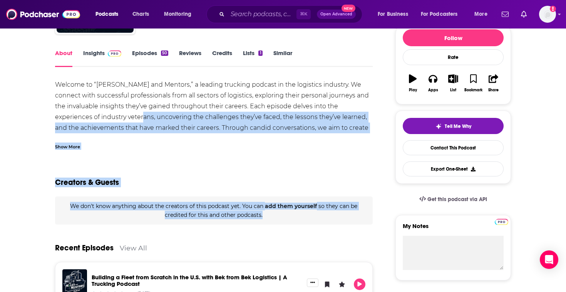
drag, startPoint x: 101, startPoint y: 220, endPoint x: 95, endPoint y: 73, distance: 147.1
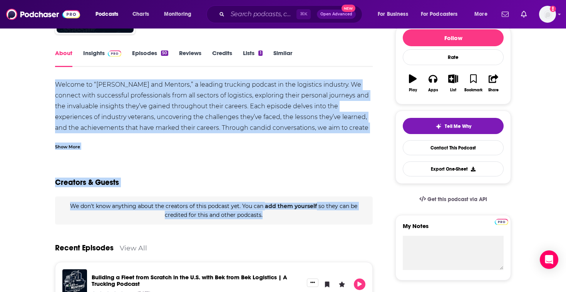
click at [145, 57] on link "Episodes 50" at bounding box center [150, 58] width 36 height 18
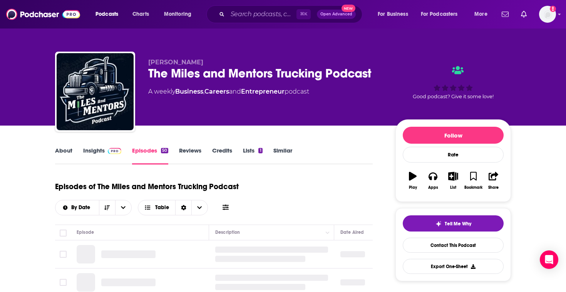
scroll to position [118, 0]
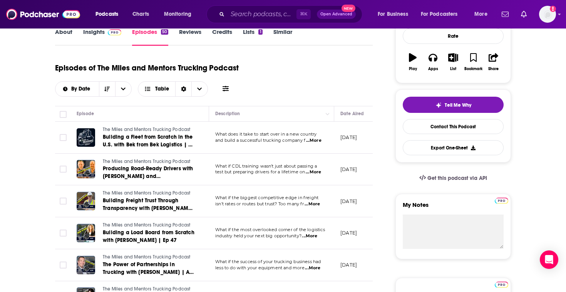
drag, startPoint x: 42, startPoint y: 105, endPoint x: 43, endPoint y: 52, distance: 52.7
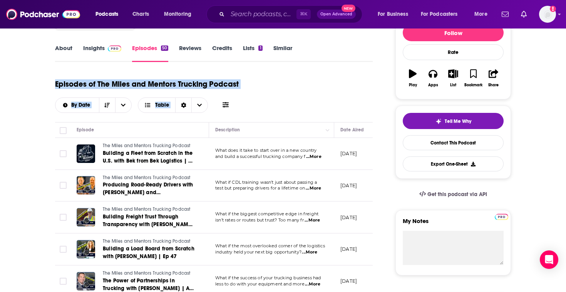
scroll to position [103, 0]
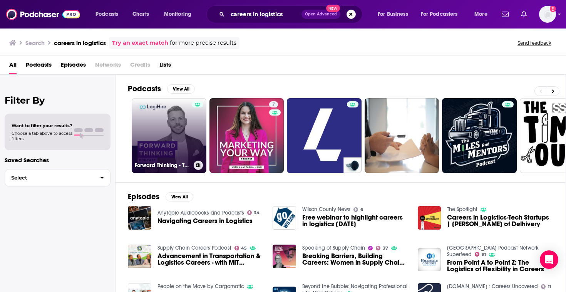
click at [170, 146] on link "Forward Thinking - The Freight Forwarding & Logistics Podcast" at bounding box center [169, 135] width 75 height 75
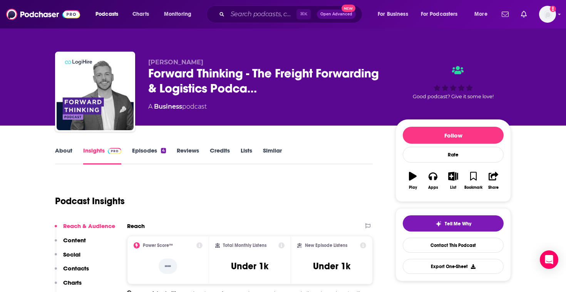
click at [70, 150] on link "About" at bounding box center [63, 156] width 17 height 18
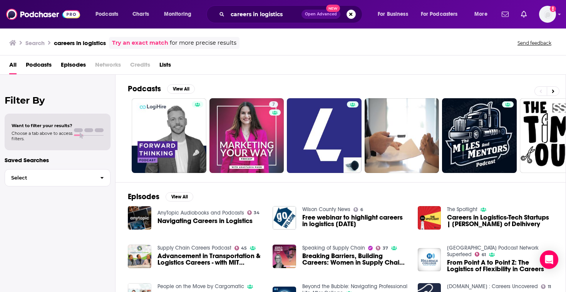
click at [46, 67] on span "Podcasts" at bounding box center [39, 66] width 26 height 16
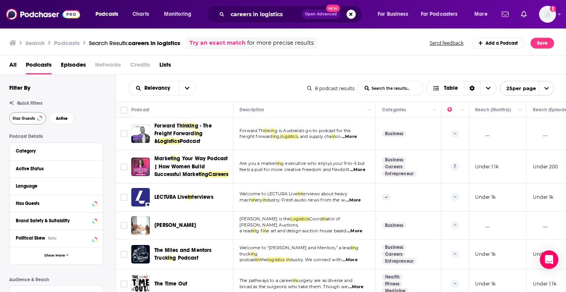
click at [36, 113] on div "Quick Filters Has Guests Active" at bounding box center [62, 112] width 106 height 24
click at [38, 120] on button "Has Guests" at bounding box center [27, 118] width 37 height 12
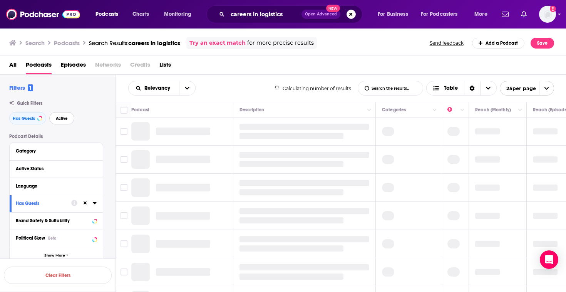
click at [63, 120] on span "Active" at bounding box center [62, 118] width 12 height 4
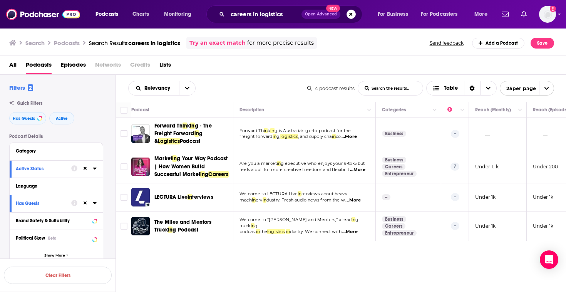
click at [359, 201] on span "...More" at bounding box center [352, 200] width 15 height 6
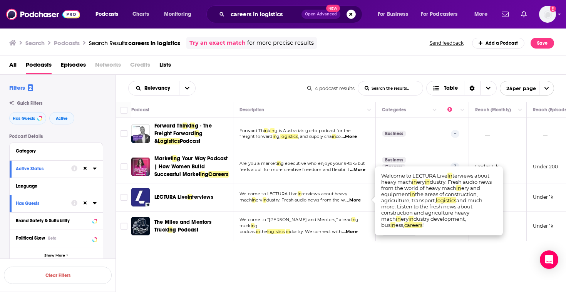
click at [358, 167] on span "...More" at bounding box center [357, 170] width 15 height 6
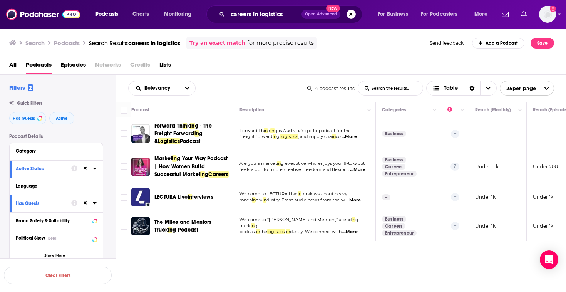
click at [196, 175] on span "g Your Way Podcast | How Women Build Successful Market" at bounding box center [190, 166] width 73 height 22
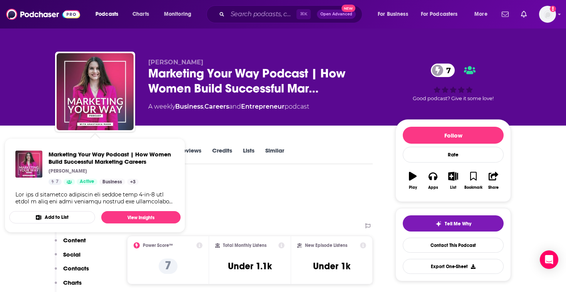
click at [223, 184] on div "Podcast Insights" at bounding box center [210, 196] width 311 height 39
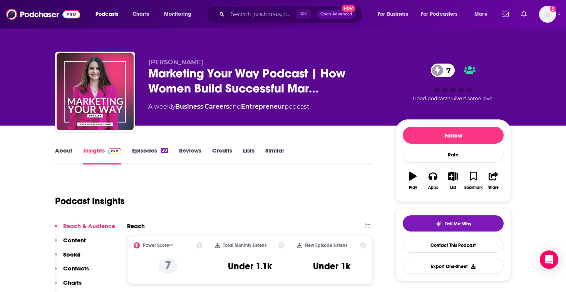
click at [154, 147] on link "Episodes 20" at bounding box center [150, 156] width 36 height 18
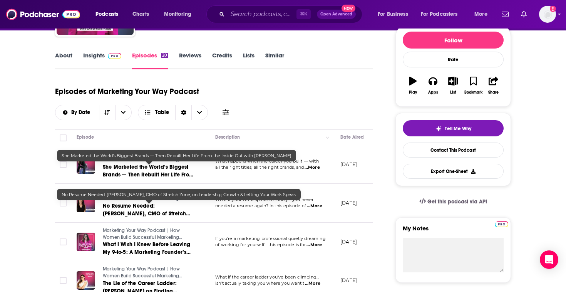
scroll to position [103, 0]
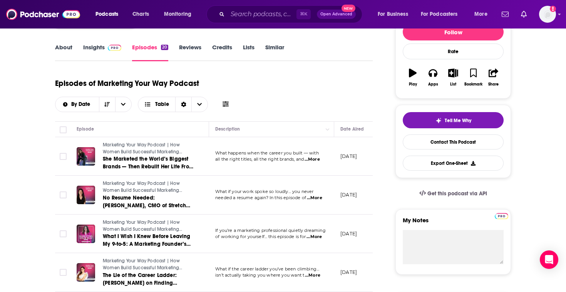
click at [315, 202] on td "What if your work spoke so loudly… you never needed a resume again? In this epi…" at bounding box center [271, 194] width 125 height 39
click at [318, 199] on span "...More" at bounding box center [314, 198] width 15 height 6
